Goal: Find specific page/section: Find specific page/section

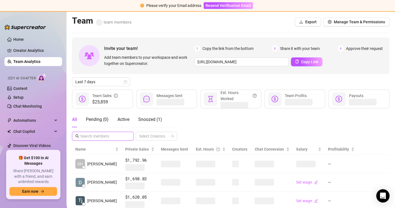
click at [98, 136] on input "text" at bounding box center [102, 136] width 45 height 6
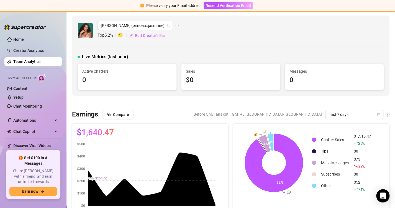
click at [40, 61] on link "Team Analytics" at bounding box center [26, 61] width 27 height 4
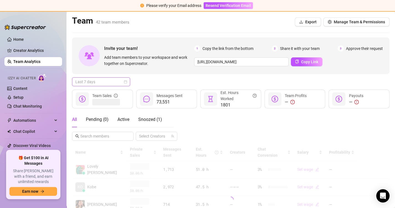
click at [92, 80] on span "Last 7 days" at bounding box center [101, 82] width 52 height 8
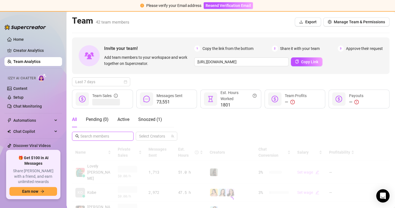
click at [96, 135] on input "text" at bounding box center [102, 136] width 45 height 6
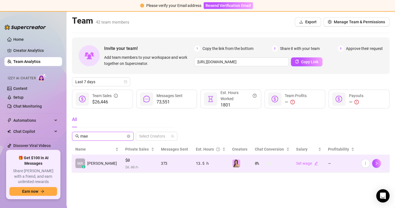
type input "mae"
click at [101, 162] on td "MA z [PERSON_NAME]" at bounding box center [97, 163] width 50 height 17
